Goal: Information Seeking & Learning: Learn about a topic

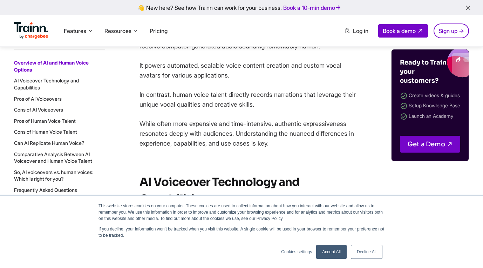
scroll to position [458, 0]
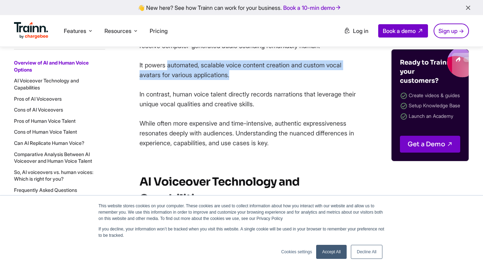
drag, startPoint x: 166, startPoint y: 65, endPoint x: 237, endPoint y: 74, distance: 71.4
click at [237, 74] on p "It powers automated, scalable voice content creation and custom vocal avatars f…" at bounding box center [247, 70] width 217 height 20
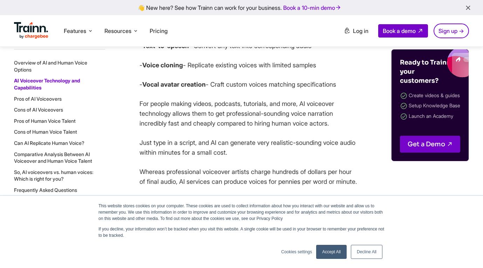
scroll to position [659, 0]
drag, startPoint x: 323, startPoint y: 75, endPoint x: 191, endPoint y: 73, distance: 132.1
click at [191, 70] on p "- Voice cloning - Replicate existing voices with limited samples" at bounding box center [247, 65] width 217 height 10
copy p "Replicate existing voices with limited samples"
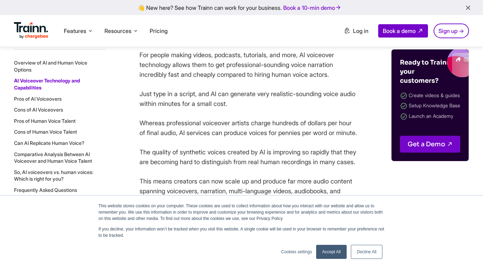
scroll to position [712, 0]
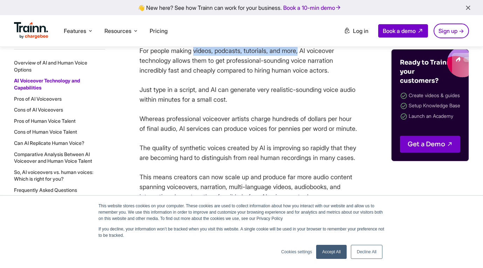
drag, startPoint x: 193, startPoint y: 61, endPoint x: 303, endPoint y: 63, distance: 110.0
click at [303, 63] on p "For people making videos, podcasts, tutorials, and more, AI voiceover technolog…" at bounding box center [247, 60] width 217 height 29
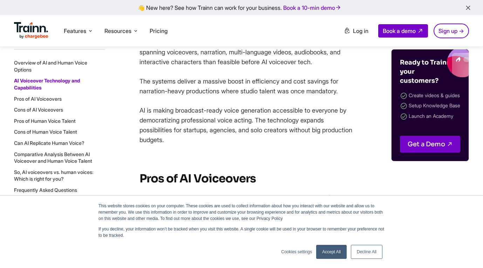
scroll to position [847, 0]
drag, startPoint x: 227, startPoint y: 71, endPoint x: 189, endPoint y: 81, distance: 39.2
click at [189, 66] on p "This means creators can now scale up and produce far more audio content spannin…" at bounding box center [247, 51] width 217 height 29
copy p "scale up and produce far more audio content spanning"
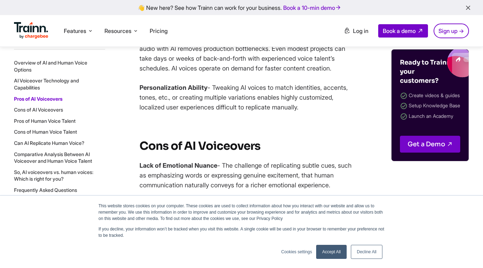
scroll to position [1134, 0]
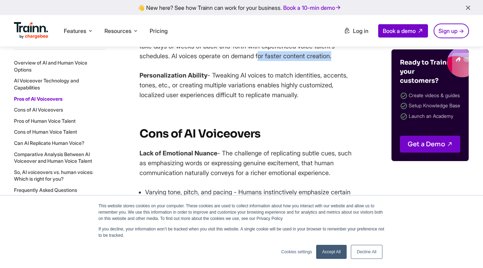
drag, startPoint x: 259, startPoint y: 95, endPoint x: 334, endPoint y: 95, distance: 75.3
click at [334, 61] on p "Fast Turnaround Time - Instantly converting text transcripts into polished audi…" at bounding box center [247, 41] width 217 height 39
copy p "for faster content creation"
drag, startPoint x: 180, startPoint y: 125, endPoint x: 308, endPoint y: 132, distance: 128.1
click at [308, 100] on p "Personalization Ability - Tweaking AI voices to match identities, accents, tone…" at bounding box center [247, 84] width 217 height 29
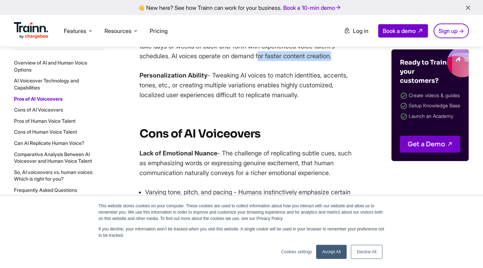
copy p "creating multiple variations enables highly customized, localized user experien…"
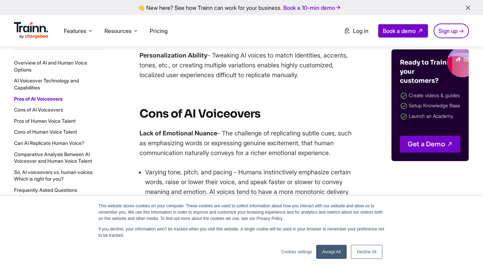
scroll to position [1155, 0]
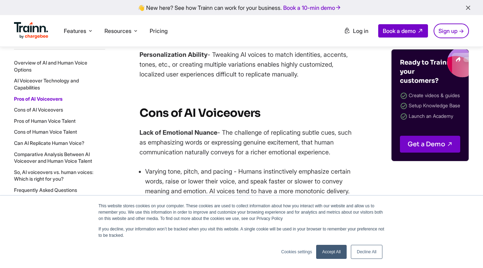
click at [203, 79] on p "Personalization Ability - Tweaking AI voices to match identities, accents, tone…" at bounding box center [247, 64] width 217 height 29
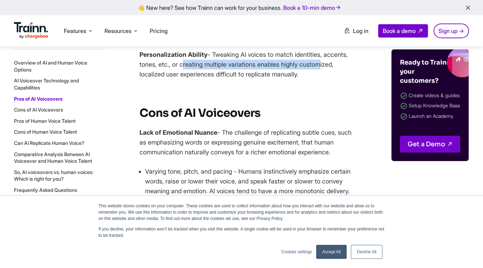
drag, startPoint x: 199, startPoint y: 104, endPoint x: 321, endPoint y: 104, distance: 122.3
click at [321, 79] on p "Personalization Ability - Tweaking AI voices to match identities, accents, tone…" at bounding box center [247, 64] width 217 height 29
click at [309, 79] on p "Personalization Ability - Tweaking AI voices to match identities, accents, tone…" at bounding box center [247, 64] width 217 height 29
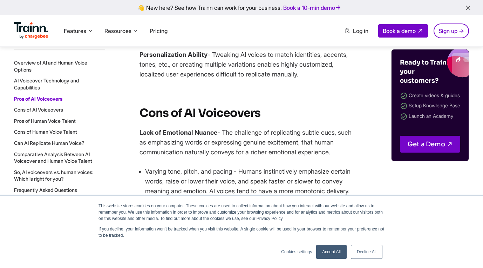
click at [278, 79] on p "Personalization Ability - Tweaking AI voices to match identities, accents, tone…" at bounding box center [247, 64] width 217 height 29
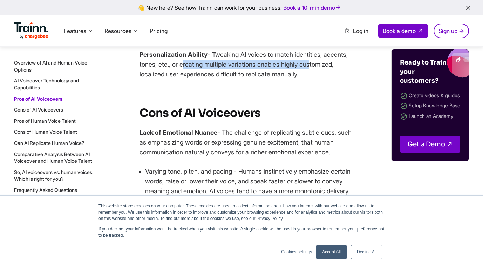
drag, startPoint x: 180, startPoint y: 104, endPoint x: 310, endPoint y: 107, distance: 130.4
click at [310, 79] on p "Personalization Ability - Tweaking AI voices to match identities, accents, tone…" at bounding box center [247, 64] width 217 height 29
click at [275, 79] on p "Personalization Ability - Tweaking AI voices to match identities, accents, tone…" at bounding box center [247, 64] width 217 height 29
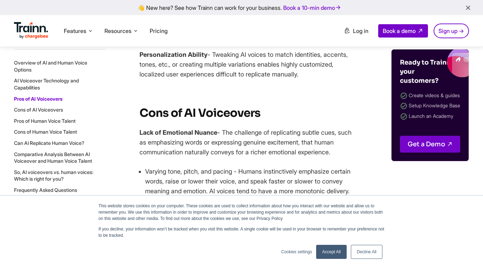
drag, startPoint x: 180, startPoint y: 105, endPoint x: 304, endPoint y: 112, distance: 124.6
click at [304, 79] on p "Personalization Ability - Tweaking AI voices to match identities, accents, tone…" at bounding box center [247, 64] width 217 height 29
copy p "creating multiple variations enables highly customized, localized user experien…"
